Goal: Task Accomplishment & Management: Complete application form

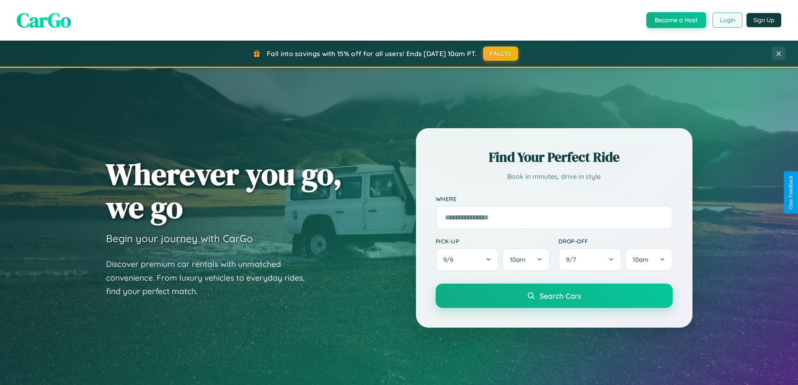
click at [727, 20] on button "Login" at bounding box center [727, 20] width 30 height 15
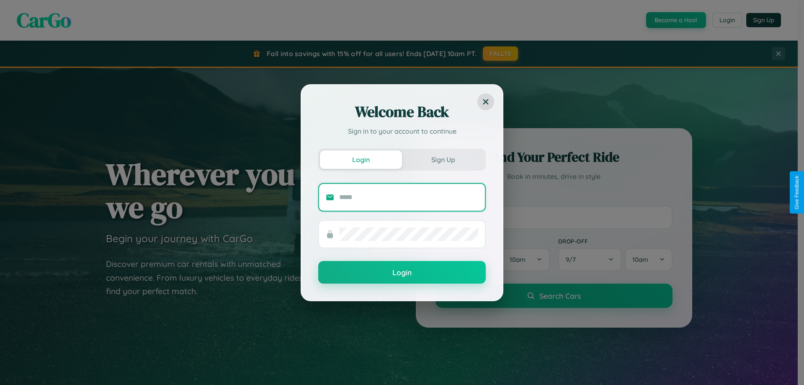
click at [409, 197] on input "text" at bounding box center [408, 197] width 139 height 13
type input "**********"
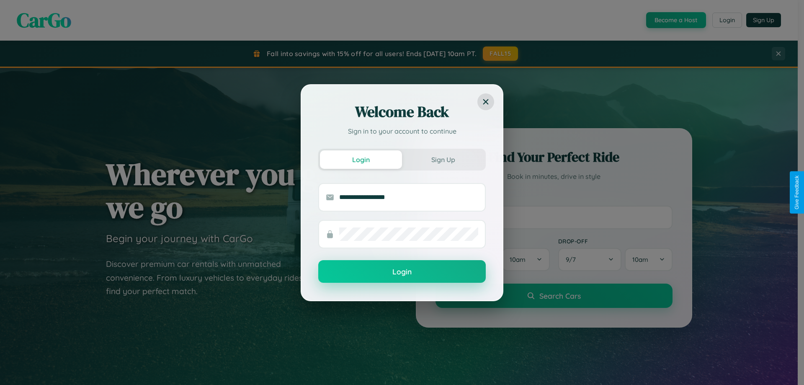
click at [402, 272] on button "Login" at bounding box center [402, 271] width 168 height 23
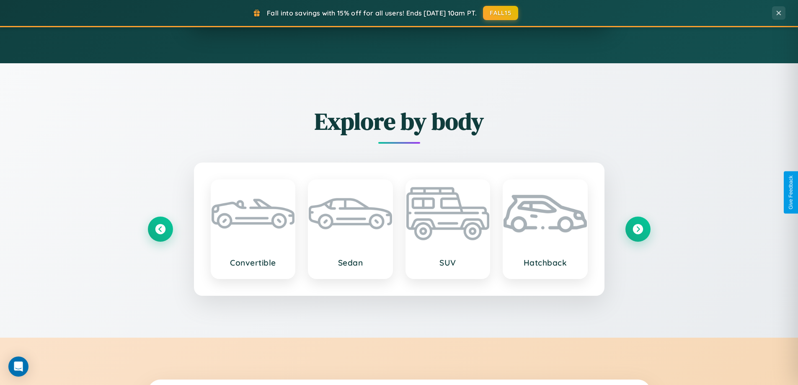
scroll to position [1612, 0]
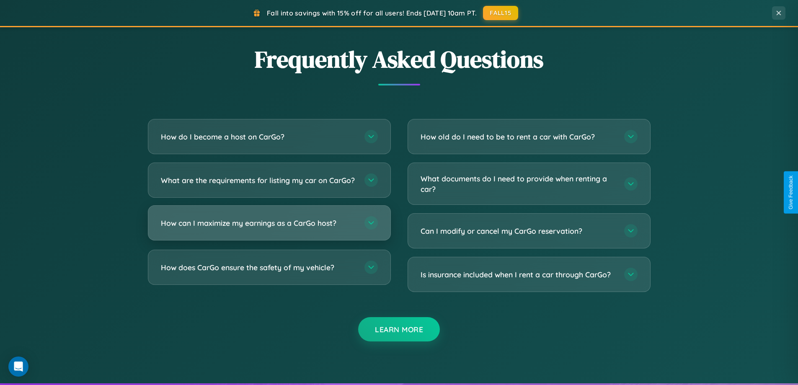
click at [269, 228] on h3 "How can I maximize my earnings as a CarGo host?" at bounding box center [258, 223] width 195 height 10
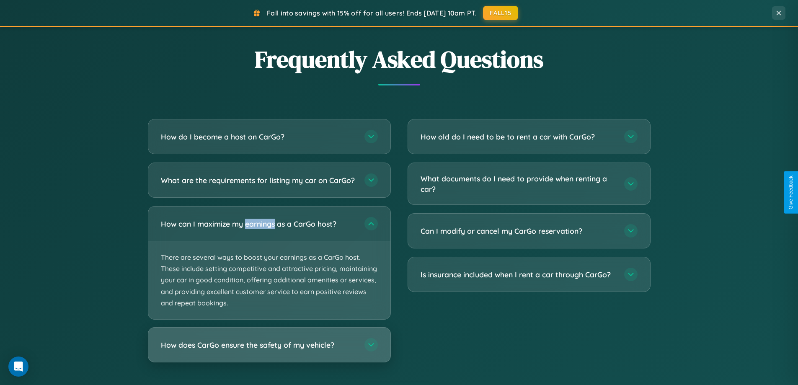
click at [269, 350] on h3 "How does CarGo ensure the safety of my vehicle?" at bounding box center [258, 345] width 195 height 10
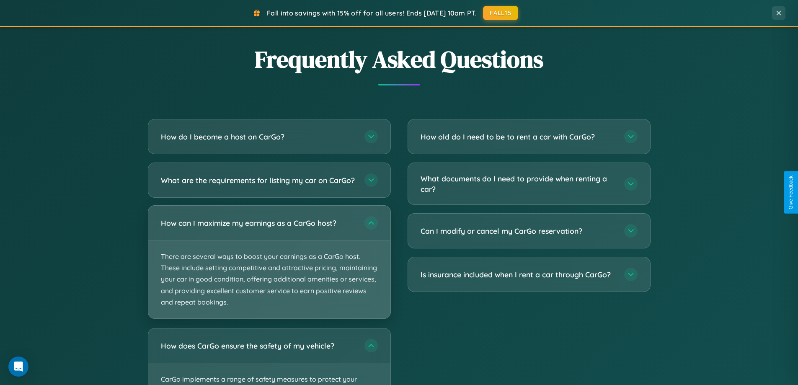
click at [269, 269] on p "There are several ways to boost your earnings as a CarGo host. These include se…" at bounding box center [269, 279] width 242 height 78
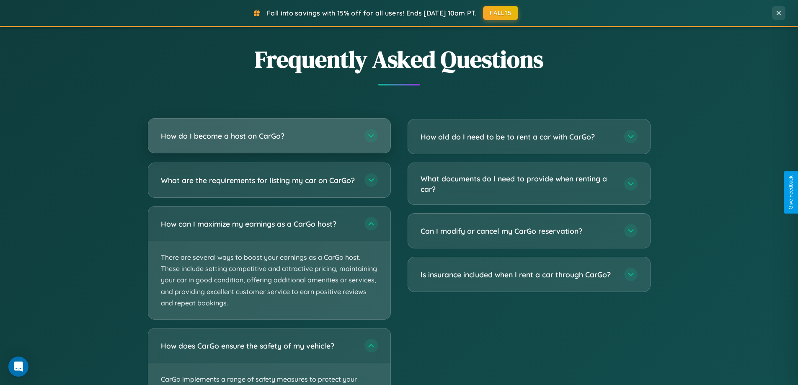
click at [269, 136] on h3 "How do I become a host on CarGo?" at bounding box center [258, 136] width 195 height 10
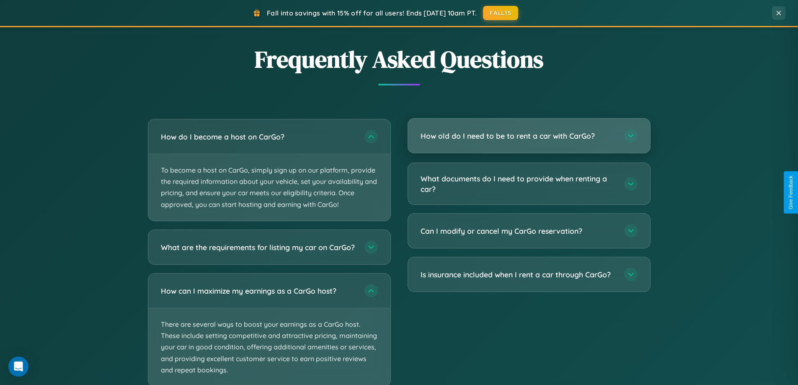
click at [529, 136] on h3 "How old do I need to be to rent a car with CarGo?" at bounding box center [518, 136] width 195 height 10
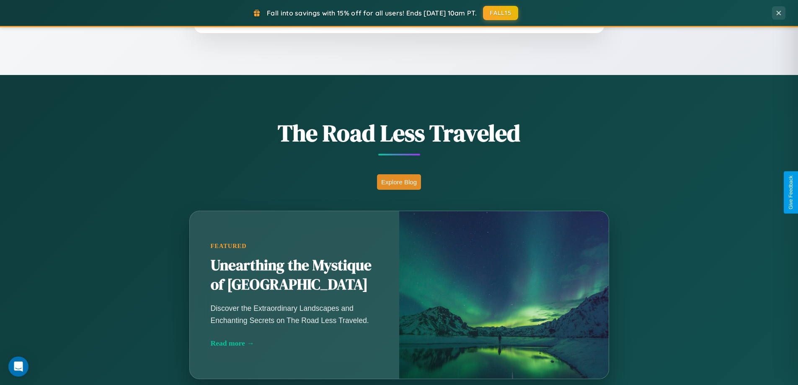
scroll to position [576, 0]
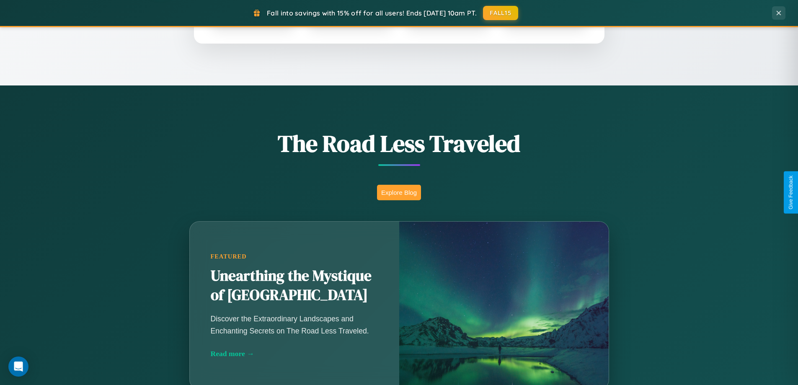
click at [399, 192] on button "Explore Blog" at bounding box center [399, 192] width 44 height 15
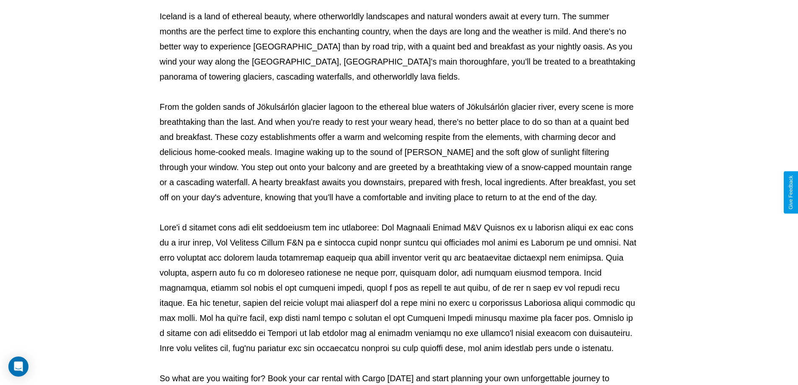
scroll to position [271, 0]
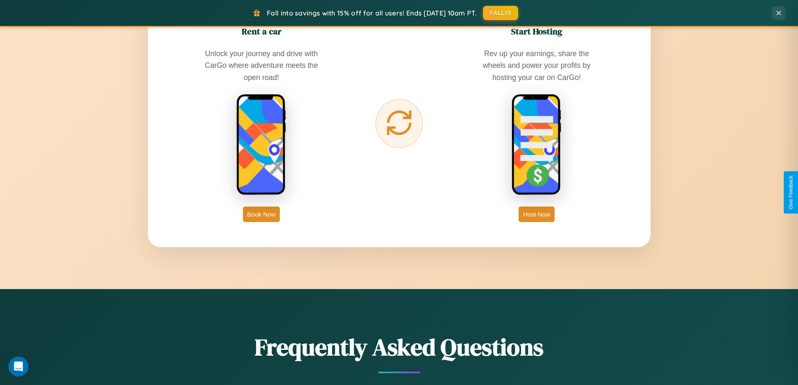
scroll to position [1346, 0]
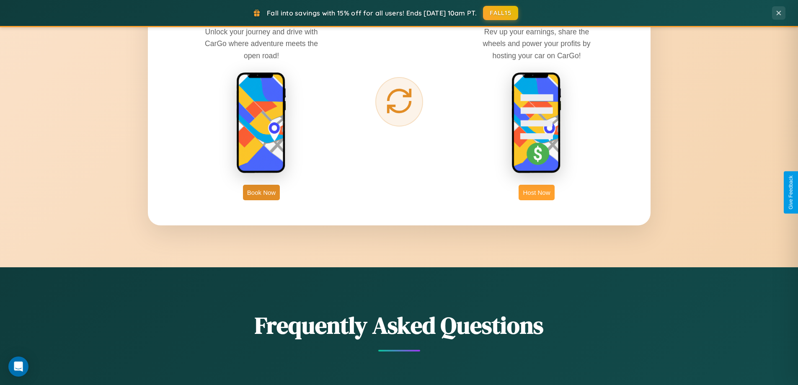
click at [537, 192] on button "Host Now" at bounding box center [537, 192] width 36 height 15
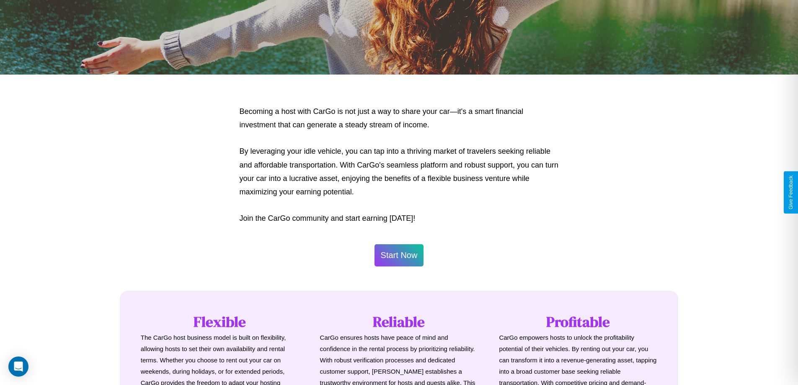
scroll to position [1132, 0]
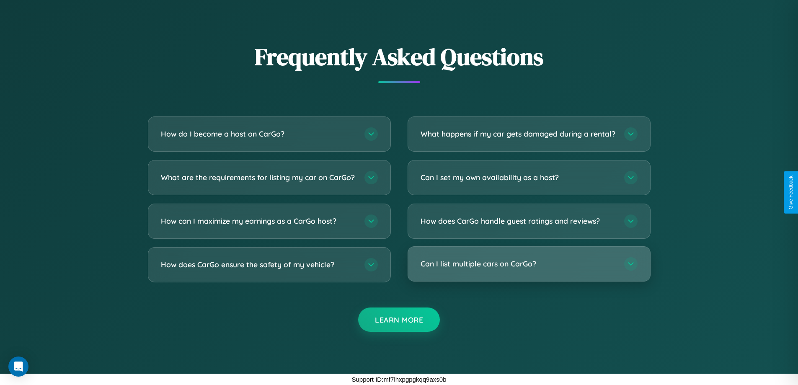
click at [529, 263] on h3 "Can I list multiple cars on CarGo?" at bounding box center [518, 263] width 195 height 10
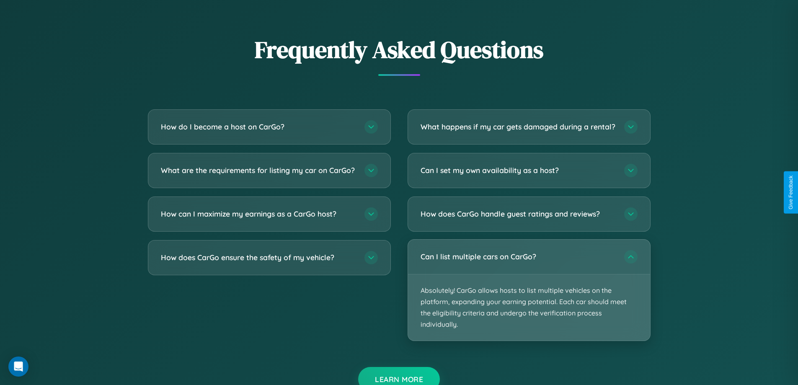
click at [529, 297] on p "Absolutely! CarGo allows hosts to list multiple vehicles on the platform, expan…" at bounding box center [529, 307] width 242 height 67
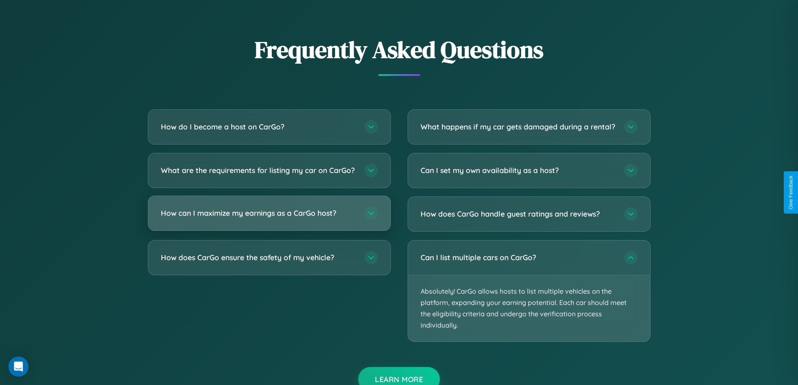
click at [269, 218] on h3 "How can I maximize my earnings as a CarGo host?" at bounding box center [258, 213] width 195 height 10
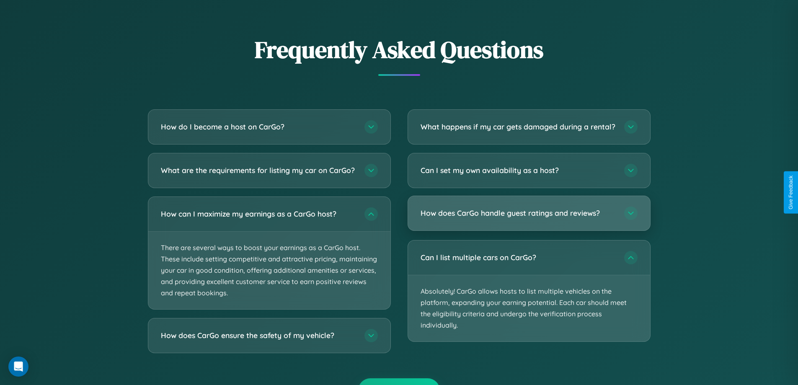
click at [529, 218] on h3 "How does CarGo handle guest ratings and reviews?" at bounding box center [518, 213] width 195 height 10
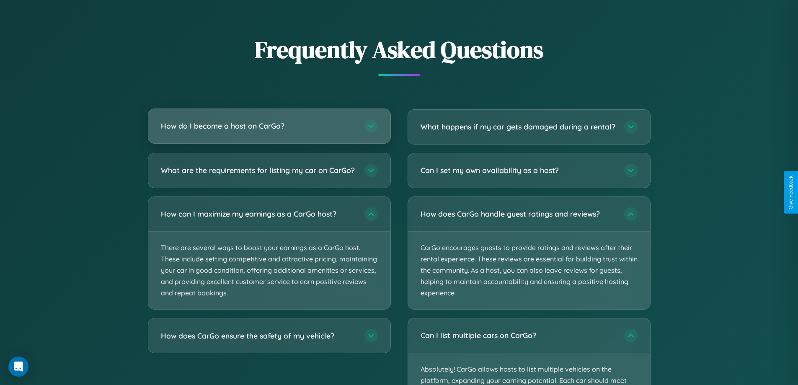
click at [269, 126] on h3 "How do I become a host on CarGo?" at bounding box center [258, 126] width 195 height 10
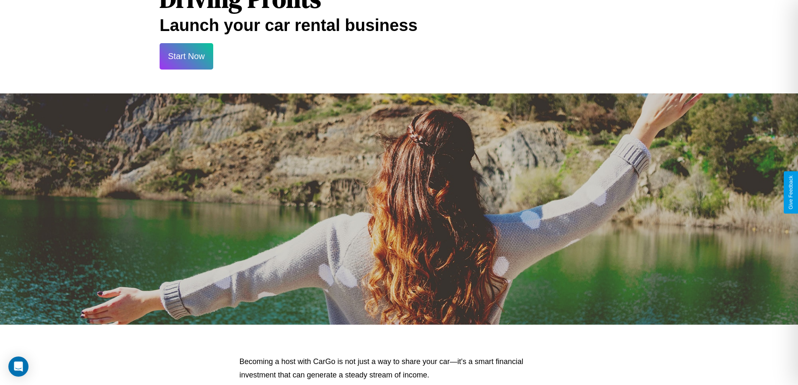
scroll to position [0, 0]
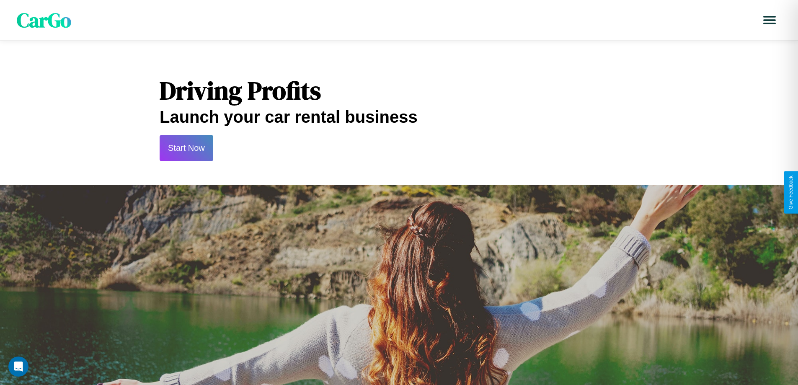
click at [186, 148] on button "Start Now" at bounding box center [187, 148] width 54 height 26
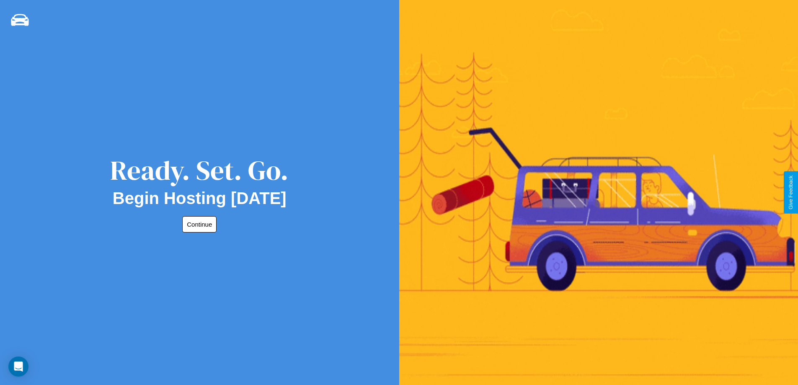
click at [198, 224] on button "Continue" at bounding box center [199, 224] width 34 height 16
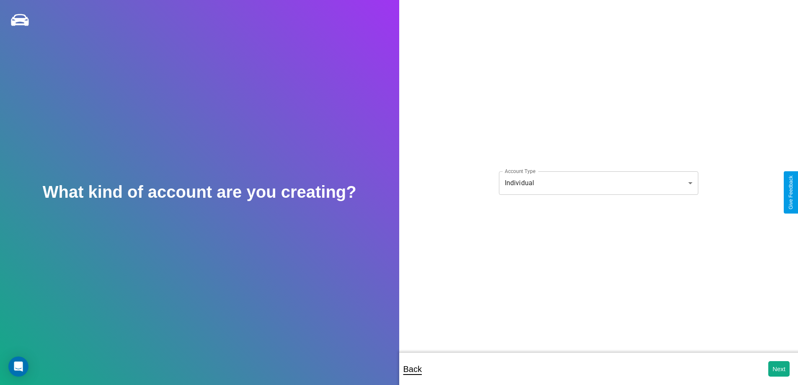
click at [598, 183] on body "**********" at bounding box center [399, 198] width 798 height 396
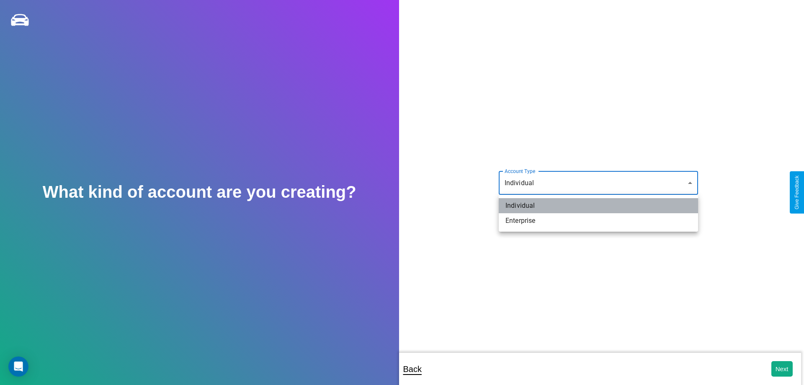
click at [599, 206] on li "Individual" at bounding box center [598, 205] width 199 height 15
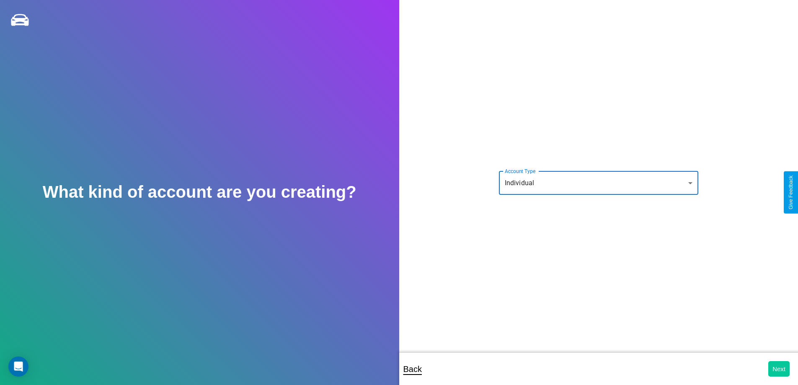
click at [779, 369] on button "Next" at bounding box center [778, 368] width 21 height 15
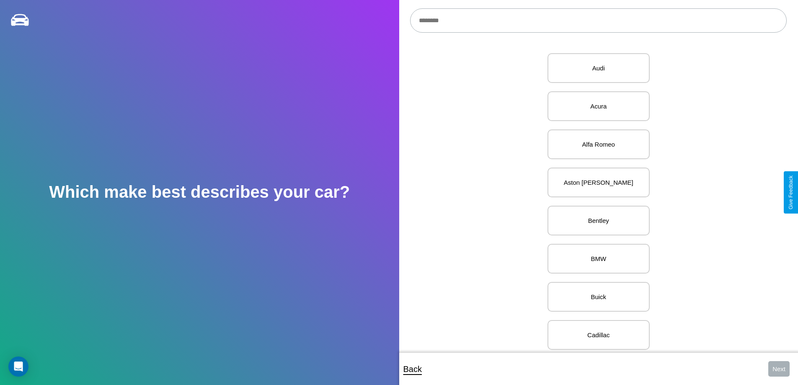
click at [598, 21] on input "text" at bounding box center [598, 20] width 377 height 24
type input "******"
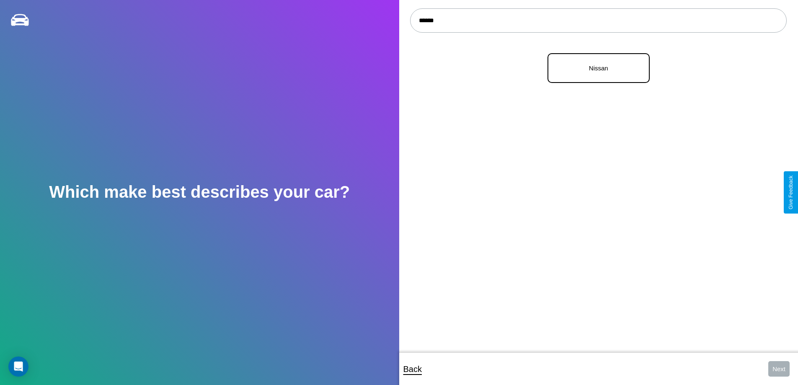
click at [595, 68] on p "Nissan" at bounding box center [599, 67] width 84 height 11
click at [779, 369] on button "Next" at bounding box center [778, 368] width 21 height 15
